Goal: Find specific page/section: Find specific page/section

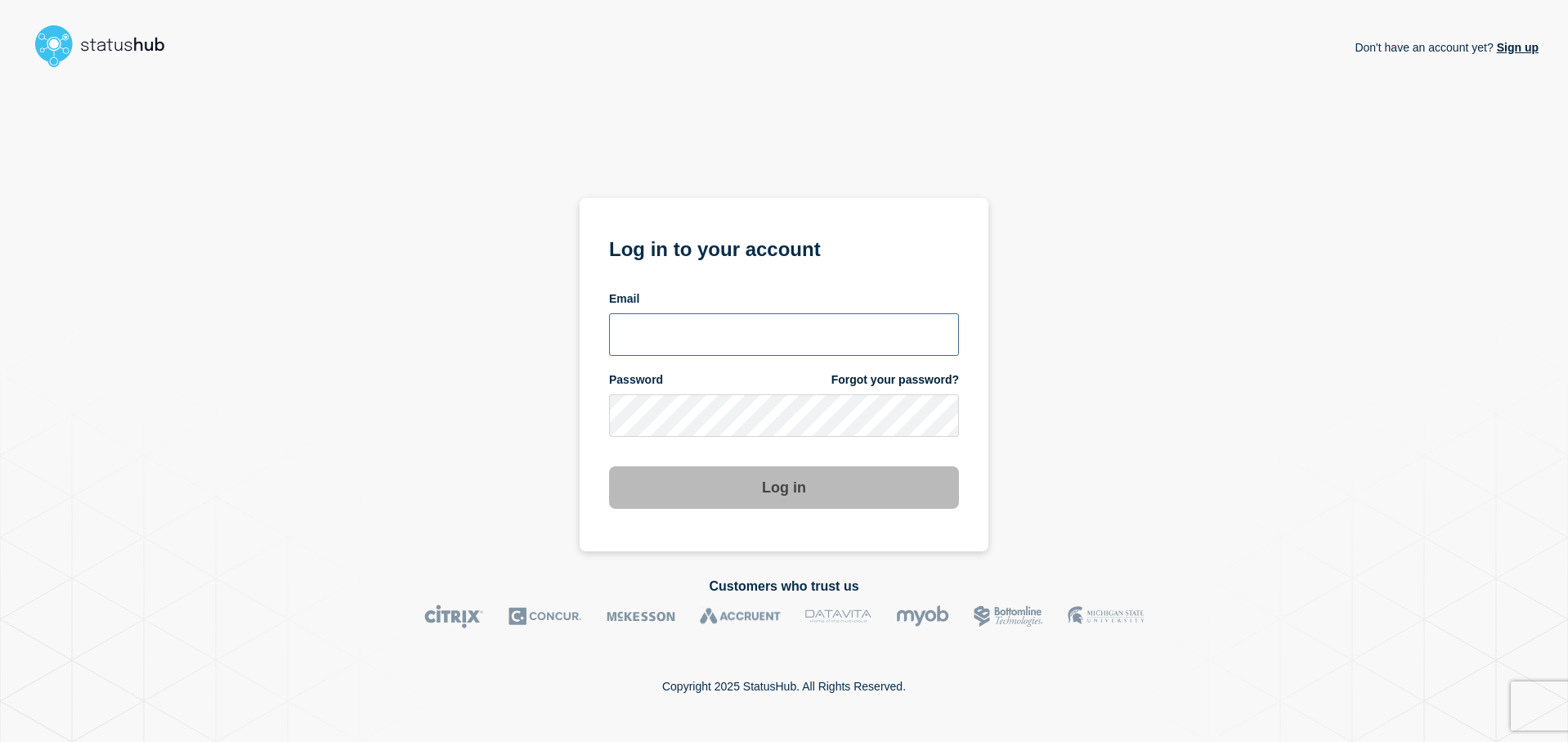
click at [680, 343] on input "email input" at bounding box center [784, 335] width 349 height 43
type input "bkotha@clemson.edu"
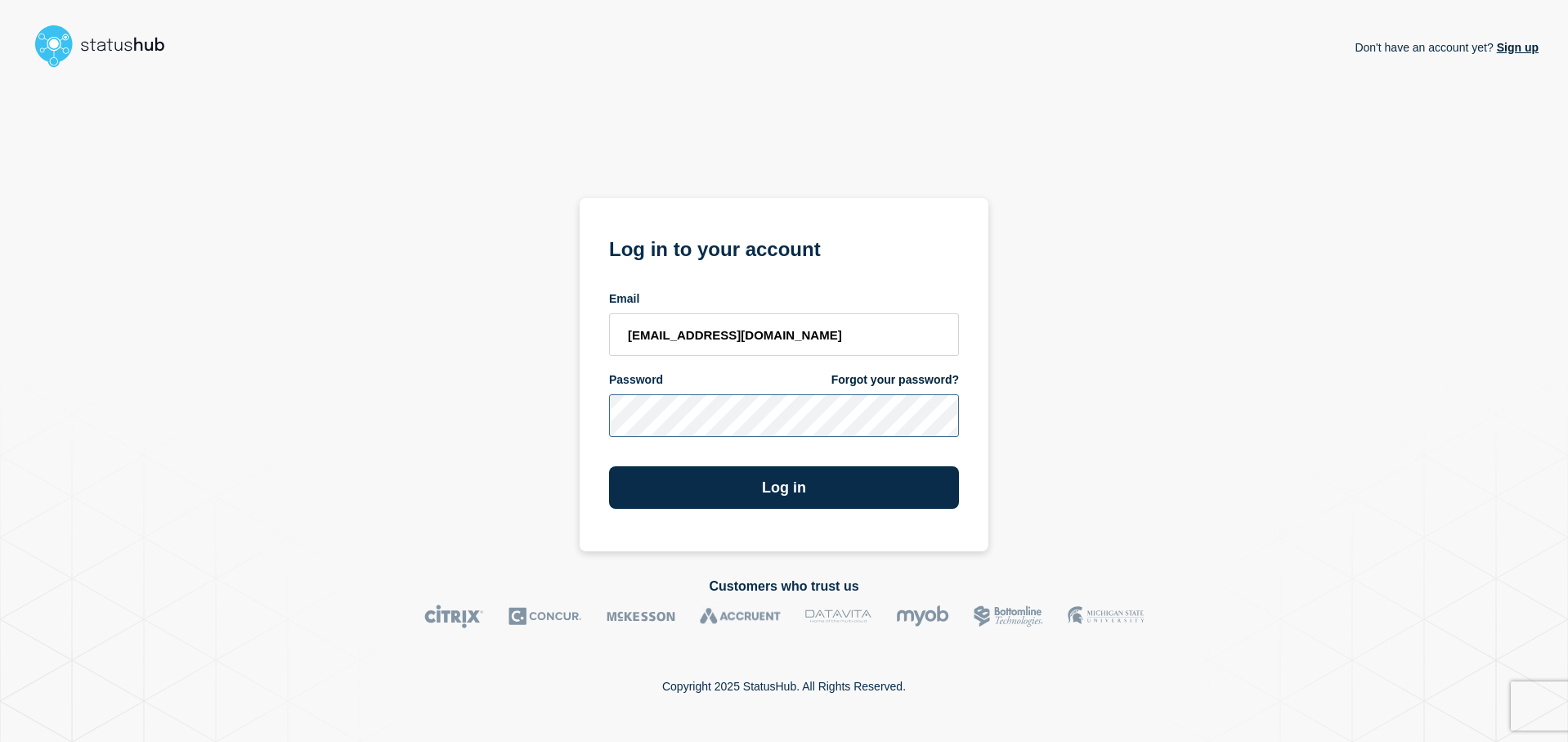
click at [609, 466] on button "Log in" at bounding box center [784, 487] width 349 height 43
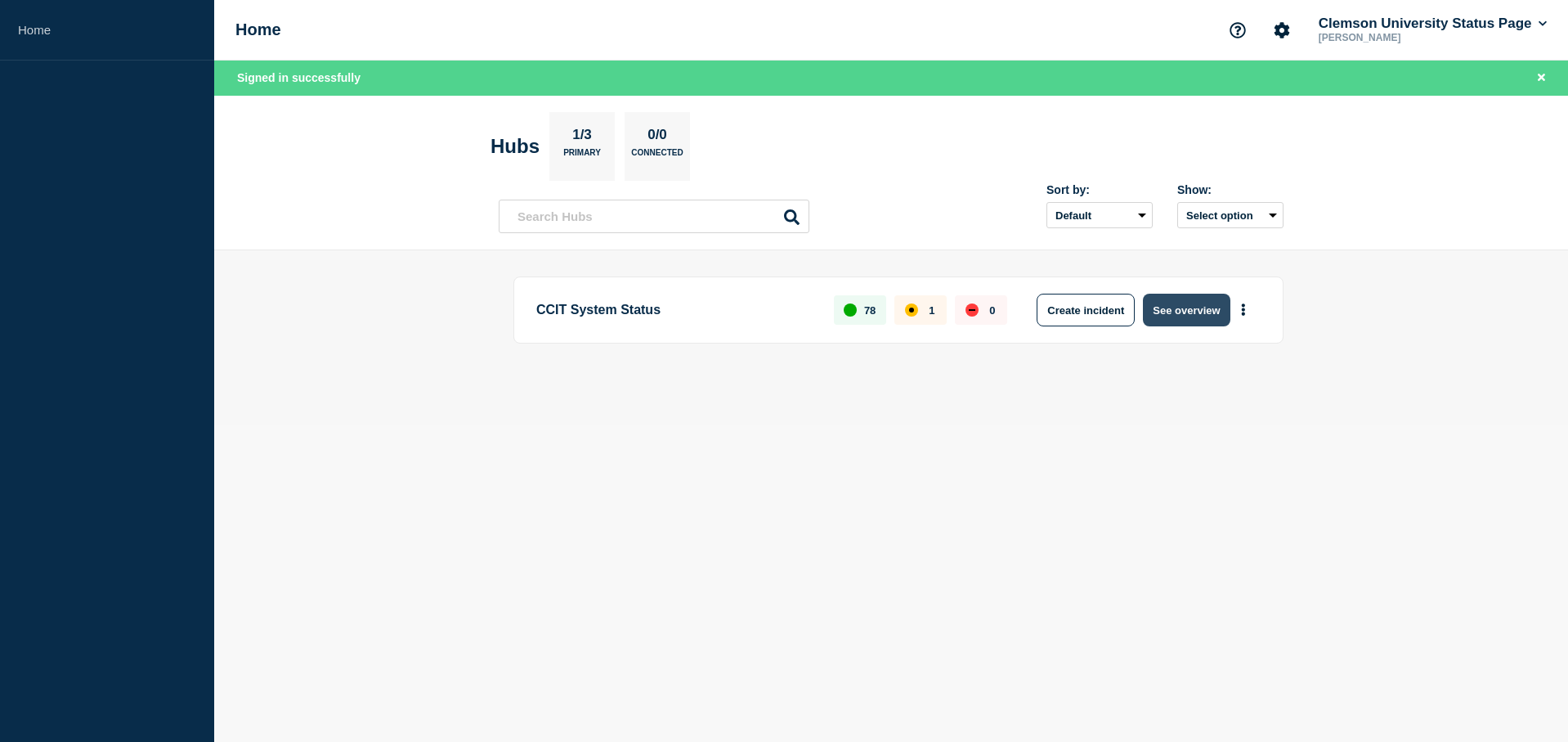
click at [1194, 297] on button "See overview" at bounding box center [1186, 309] width 86 height 33
